Goal: Transaction & Acquisition: Register for event/course

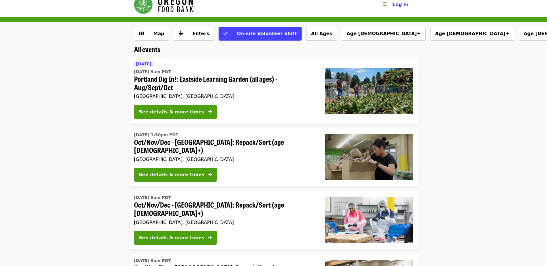
scroll to position [10, 0]
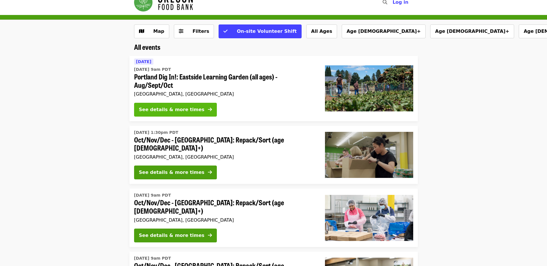
click at [177, 111] on div "See details & more times" at bounding box center [171, 109] width 65 height 7
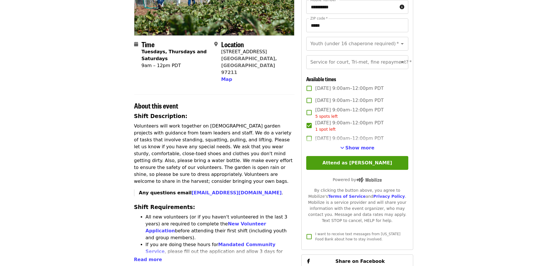
scroll to position [105, 0]
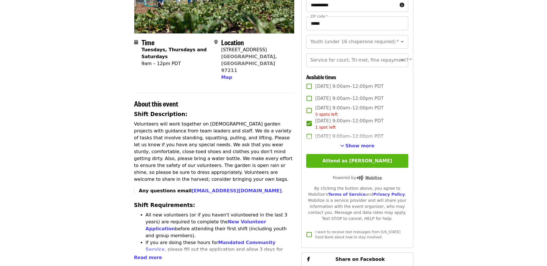
click at [359, 167] on button "Attend as john" at bounding box center [357, 161] width 102 height 14
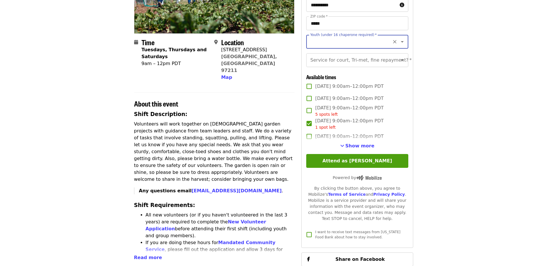
click at [350, 43] on input "Youth (under 16 chaperone required)   *" at bounding box center [350, 41] width 78 height 11
click at [313, 57] on li "16 and older" at bounding box center [354, 57] width 97 height 10
type input "**********"
click at [363, 167] on button "Attend as john" at bounding box center [357, 161] width 102 height 14
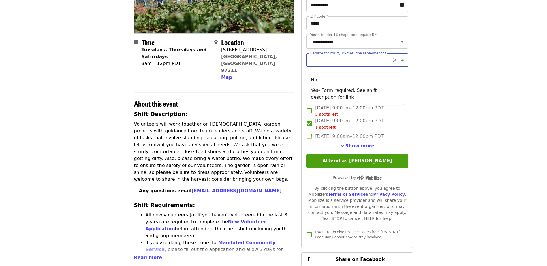
click at [337, 61] on input "Service for court, Tri-met, fine repayment?   *" at bounding box center [350, 60] width 78 height 11
click at [315, 80] on li "No" at bounding box center [354, 80] width 97 height 10
type input "**"
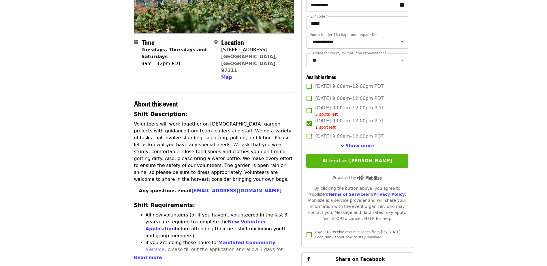
click at [359, 168] on button "Attend as john" at bounding box center [357, 161] width 102 height 14
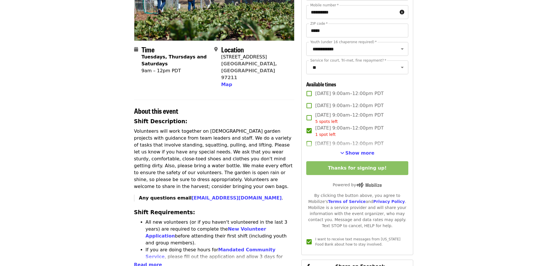
scroll to position [0, 0]
